Goal: Understand process/instructions

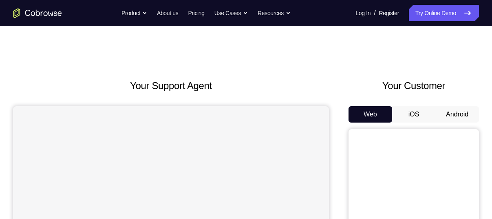
click at [455, 115] on button "Android" at bounding box center [458, 114] width 44 height 16
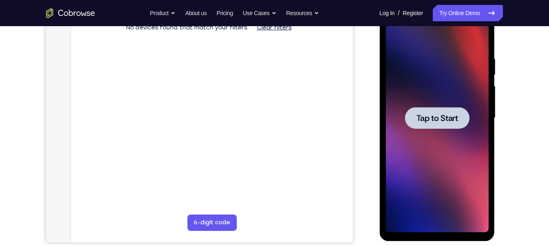
scroll to position [137, 0]
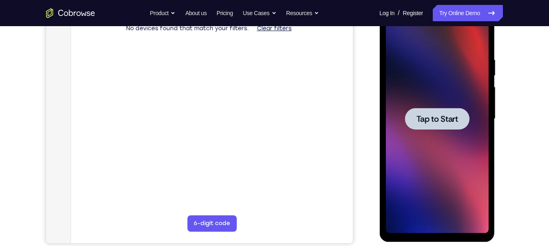
click at [447, 93] on div at bounding box center [436, 118] width 103 height 228
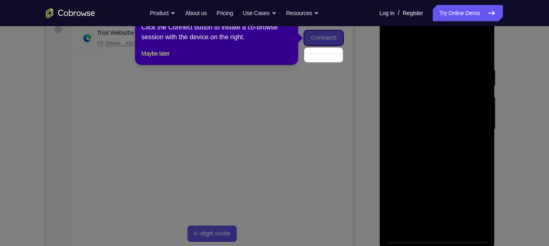
scroll to position [109, 0]
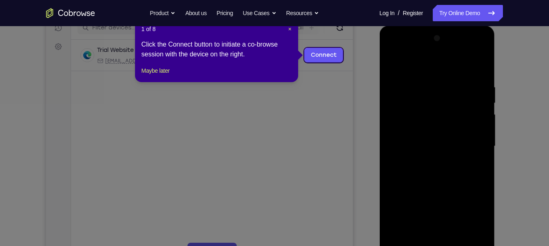
click at [292, 29] on div "1 of 8 × Click the Connect button to initiate a co-browse session with the devi…" at bounding box center [216, 50] width 163 height 64
click at [290, 29] on span "×" at bounding box center [289, 29] width 3 height 7
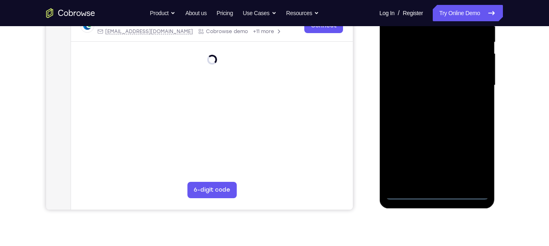
scroll to position [171, 0]
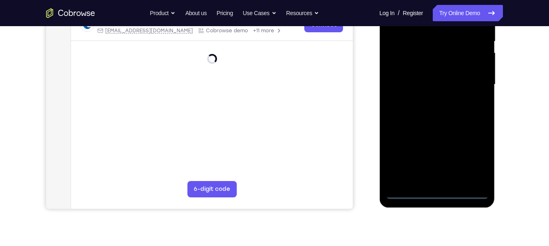
click at [438, 195] on div at bounding box center [436, 84] width 103 height 228
click at [474, 157] on div at bounding box center [436, 84] width 103 height 228
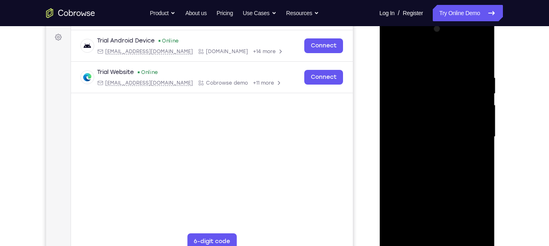
scroll to position [118, 0]
click at [396, 47] on div at bounding box center [436, 137] width 103 height 228
click at [467, 135] on div at bounding box center [436, 137] width 103 height 228
click at [428, 153] on div at bounding box center [436, 137] width 103 height 228
click at [427, 133] on div at bounding box center [436, 137] width 103 height 228
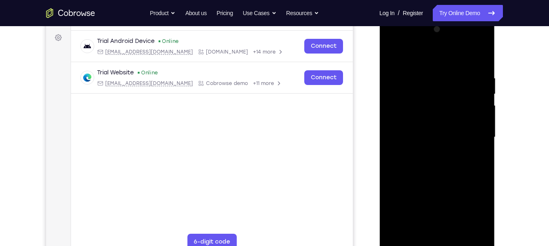
click at [425, 117] on div at bounding box center [436, 137] width 103 height 228
click at [438, 136] on div at bounding box center [436, 137] width 103 height 228
click at [433, 166] on div at bounding box center [436, 137] width 103 height 228
click at [432, 177] on div at bounding box center [436, 137] width 103 height 228
click at [427, 78] on div at bounding box center [436, 137] width 103 height 228
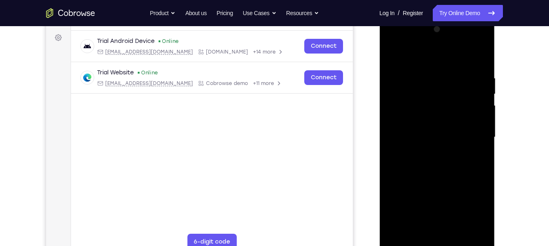
click at [482, 102] on div at bounding box center [436, 137] width 103 height 228
drag, startPoint x: 479, startPoint y: 106, endPoint x: 443, endPoint y: 109, distance: 36.0
click at [443, 109] on div at bounding box center [436, 137] width 103 height 228
click at [475, 109] on div at bounding box center [436, 137] width 103 height 228
click at [477, 141] on div at bounding box center [436, 137] width 103 height 228
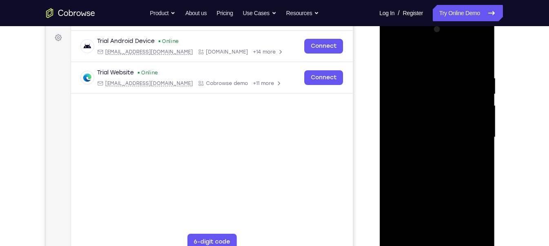
drag, startPoint x: 477, startPoint y: 140, endPoint x: 421, endPoint y: 148, distance: 56.5
click at [421, 148] on div at bounding box center [436, 137] width 103 height 228
drag, startPoint x: 470, startPoint y: 131, endPoint x: 430, endPoint y: 132, distance: 40.4
click at [434, 131] on div at bounding box center [436, 137] width 103 height 228
click at [467, 154] on div at bounding box center [436, 137] width 103 height 228
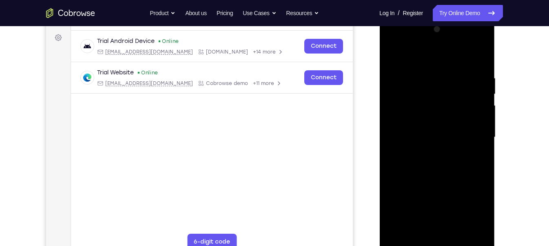
click at [472, 163] on div at bounding box center [436, 137] width 103 height 228
click at [474, 127] on div at bounding box center [436, 137] width 103 height 228
click at [475, 126] on div at bounding box center [436, 137] width 103 height 228
click at [480, 130] on div at bounding box center [436, 137] width 103 height 228
click at [480, 117] on div at bounding box center [436, 137] width 103 height 228
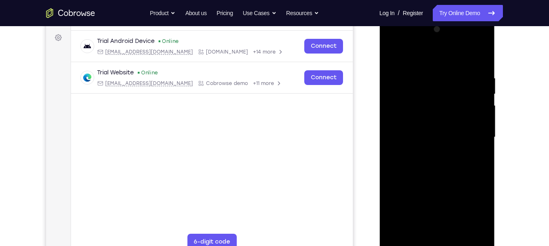
click at [477, 54] on div at bounding box center [436, 137] width 103 height 228
click at [482, 53] on div at bounding box center [436, 137] width 103 height 228
click at [394, 100] on div at bounding box center [436, 137] width 103 height 228
click at [391, 56] on div at bounding box center [436, 137] width 103 height 228
click at [409, 126] on div at bounding box center [436, 137] width 103 height 228
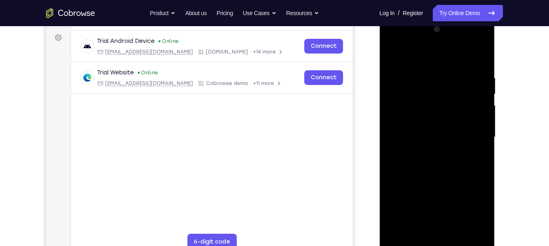
scroll to position [99, 0]
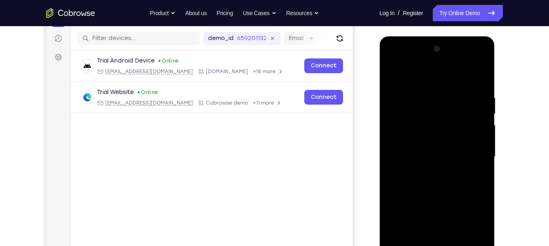
click at [394, 73] on div at bounding box center [436, 156] width 103 height 228
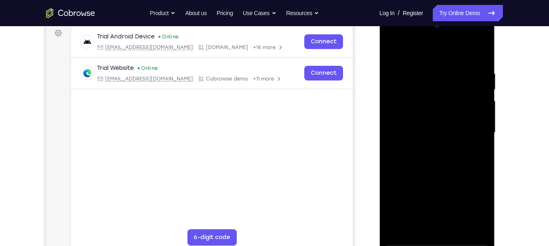
scroll to position [123, 0]
click at [416, 218] on div at bounding box center [436, 132] width 103 height 228
click at [416, 50] on div at bounding box center [436, 132] width 103 height 228
click at [425, 95] on div at bounding box center [436, 132] width 103 height 228
click at [404, 73] on div at bounding box center [436, 132] width 103 height 228
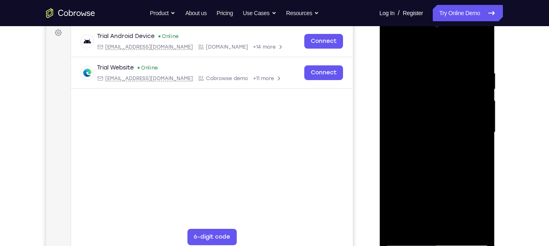
click at [404, 73] on div at bounding box center [436, 132] width 103 height 228
click at [436, 76] on div at bounding box center [436, 132] width 103 height 228
click at [477, 218] on div at bounding box center [436, 132] width 103 height 228
click at [458, 218] on div at bounding box center [436, 132] width 103 height 228
click at [455, 174] on div at bounding box center [436, 132] width 103 height 228
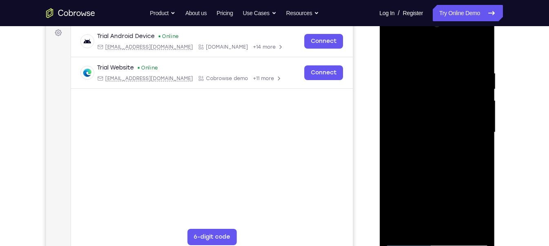
click at [463, 129] on div at bounding box center [436, 132] width 103 height 228
click at [392, 53] on div at bounding box center [436, 132] width 103 height 228
click at [478, 111] on div at bounding box center [436, 132] width 103 height 228
click at [394, 45] on div at bounding box center [436, 132] width 103 height 228
click at [396, 49] on div at bounding box center [436, 132] width 103 height 228
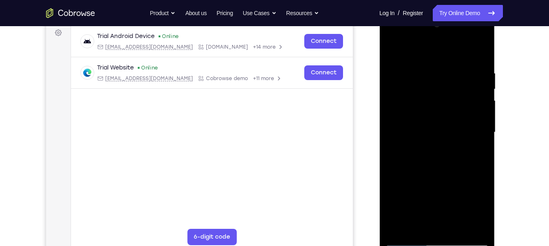
click at [402, 218] on div at bounding box center [436, 132] width 103 height 228
drag, startPoint x: 441, startPoint y: 85, endPoint x: 439, endPoint y: 152, distance: 66.9
click at [439, 152] on div at bounding box center [436, 132] width 103 height 228
click at [427, 76] on div at bounding box center [436, 132] width 103 height 228
click at [482, 93] on div at bounding box center [436, 132] width 103 height 228
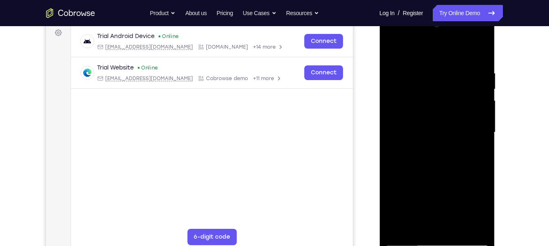
click at [482, 144] on div at bounding box center [436, 132] width 103 height 228
click at [486, 97] on div at bounding box center [436, 132] width 103 height 228
click at [485, 97] on div at bounding box center [436, 132] width 103 height 228
click at [394, 55] on div at bounding box center [436, 132] width 103 height 228
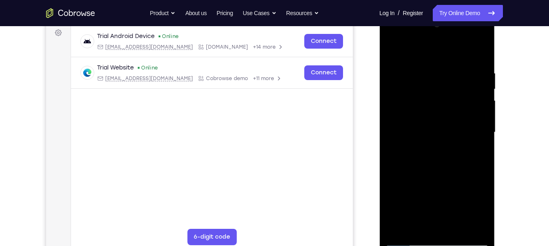
click at [424, 218] on div at bounding box center [436, 132] width 103 height 228
click at [416, 218] on div at bounding box center [436, 132] width 103 height 228
click at [408, 49] on div at bounding box center [436, 132] width 103 height 228
click at [409, 67] on div at bounding box center [436, 132] width 103 height 228
click at [400, 218] on div at bounding box center [436, 132] width 103 height 228
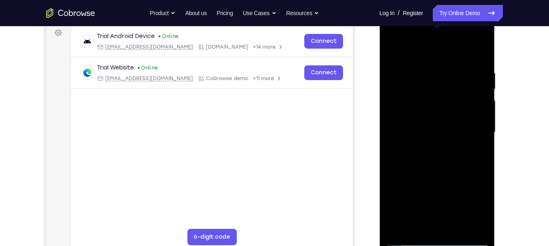
click at [421, 218] on div at bounding box center [436, 132] width 103 height 228
click at [481, 49] on div at bounding box center [436, 132] width 103 height 228
click at [478, 156] on div at bounding box center [436, 132] width 103 height 228
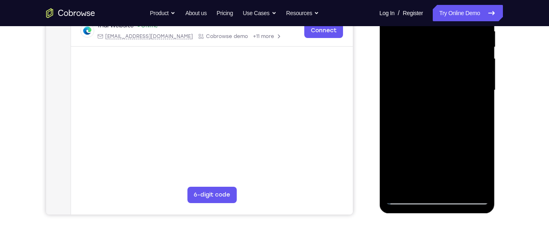
scroll to position [163, 0]
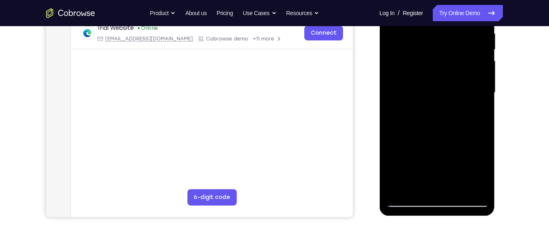
click at [400, 189] on div at bounding box center [436, 92] width 103 height 228
click at [399, 189] on div at bounding box center [436, 92] width 103 height 228
drag, startPoint x: 426, startPoint y: 66, endPoint x: 407, endPoint y: 143, distance: 79.8
click at [416, 131] on div at bounding box center [436, 92] width 103 height 228
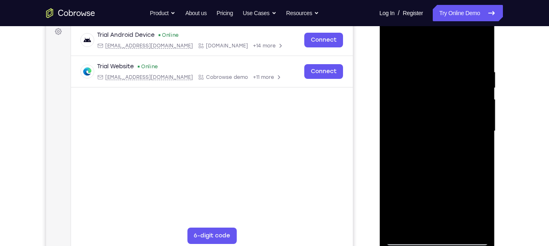
scroll to position [124, 0]
